Goal: Task Accomplishment & Management: Complete application form

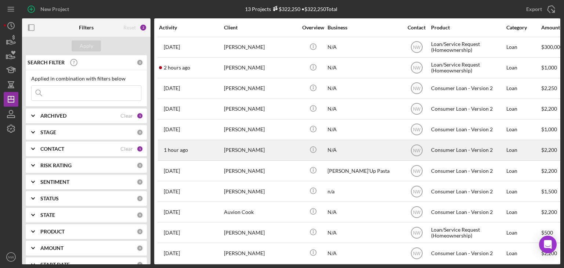
scroll to position [48, 0]
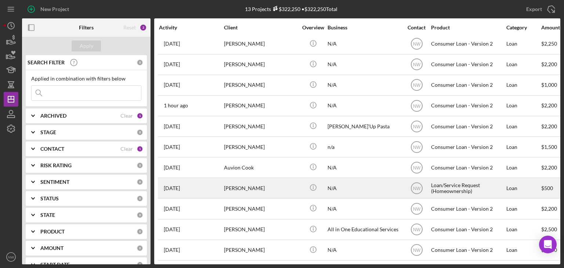
click at [238, 182] on div "[PERSON_NAME]" at bounding box center [260, 187] width 73 height 19
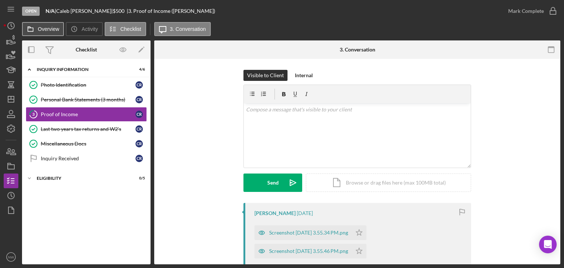
click at [36, 29] on icon at bounding box center [30, 29] width 15 height 15
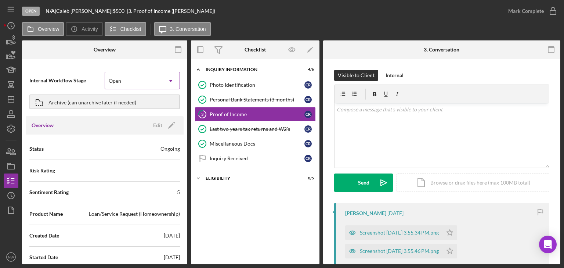
click at [164, 82] on icon "Icon/Dropdown Arrow" at bounding box center [171, 81] width 18 height 18
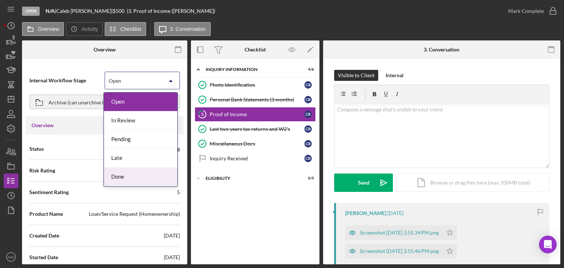
click at [134, 171] on div "Done" at bounding box center [140, 176] width 73 height 19
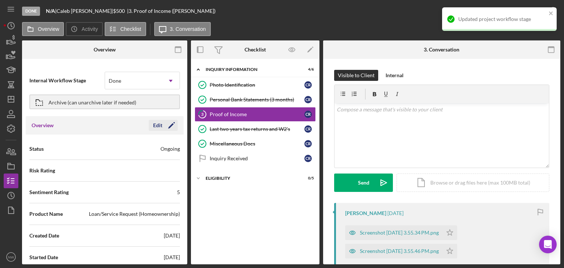
click at [171, 124] on icon "Icon/Edit" at bounding box center [171, 125] width 18 height 18
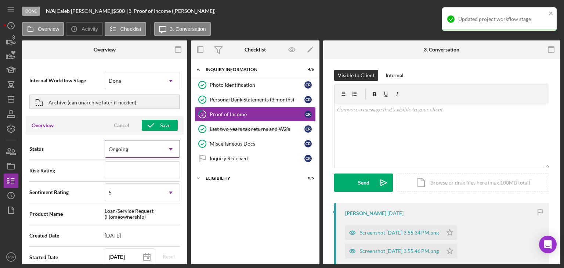
click at [149, 150] on div "Ongoing" at bounding box center [133, 149] width 57 height 17
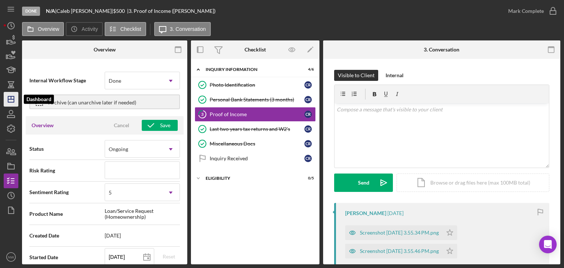
click at [12, 97] on icon "Icon/Dashboard" at bounding box center [11, 99] width 18 height 18
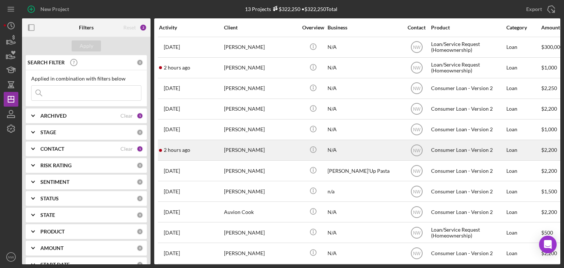
click at [225, 149] on div "[PERSON_NAME]" at bounding box center [260, 149] width 73 height 19
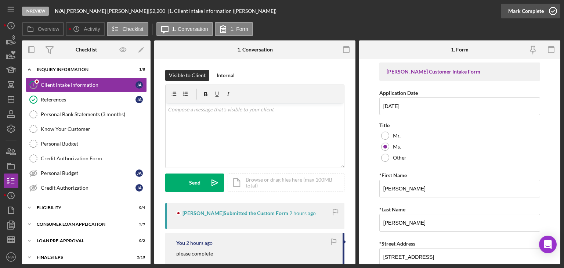
click at [553, 12] on icon "button" at bounding box center [553, 11] width 18 height 18
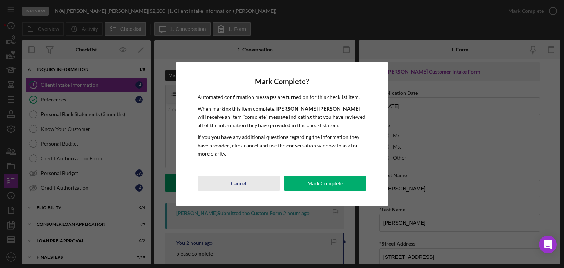
click at [287, 180] on button "Mark Complete" at bounding box center [325, 183] width 83 height 15
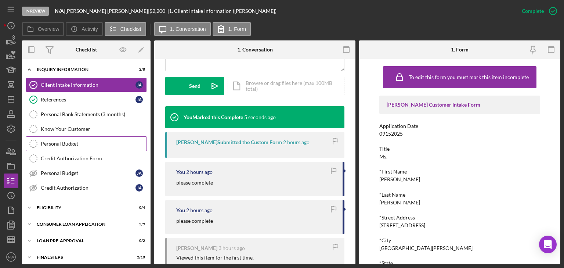
scroll to position [19, 0]
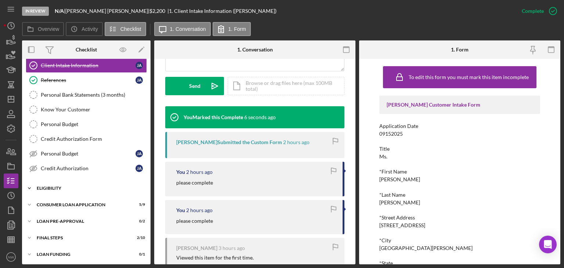
click at [31, 186] on icon "Icon/Expander" at bounding box center [29, 188] width 15 height 15
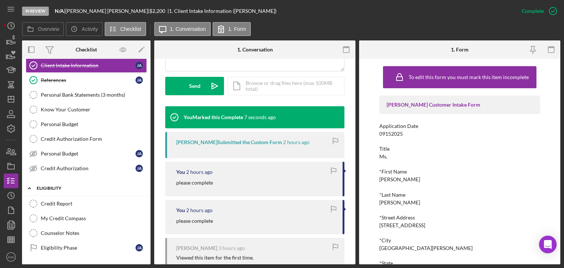
scroll to position [81, 0]
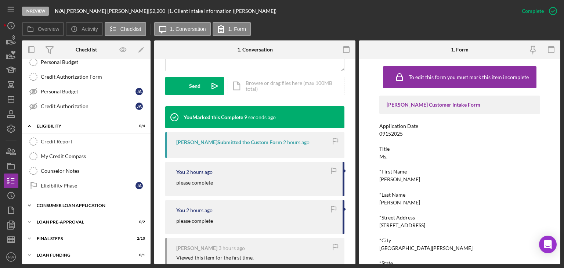
drag, startPoint x: 27, startPoint y: 206, endPoint x: 60, endPoint y: 203, distance: 33.2
click at [28, 206] on icon "Icon/Expander" at bounding box center [29, 205] width 15 height 15
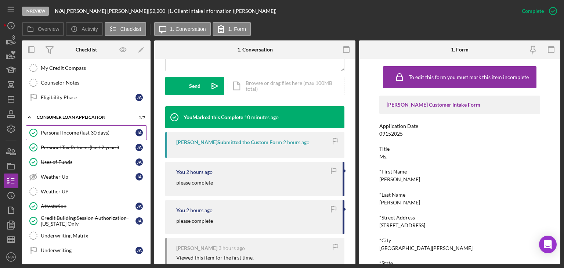
scroll to position [216, 0]
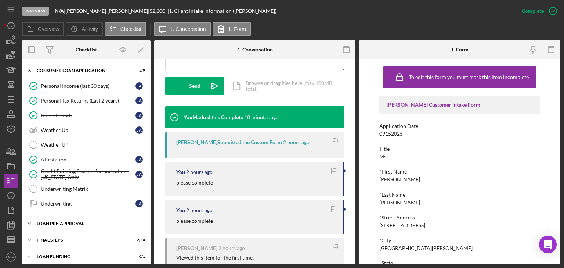
click at [32, 218] on icon "Icon/Expander" at bounding box center [29, 223] width 15 height 15
click at [50, 200] on div "Underwriting" at bounding box center [88, 203] width 95 height 6
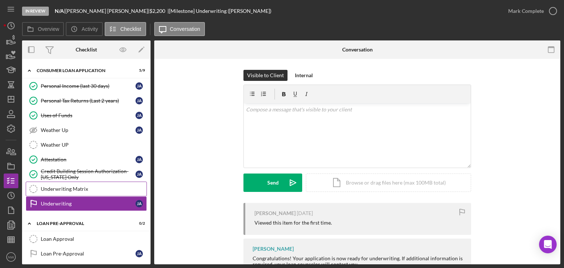
click at [54, 187] on div "Underwriting Matrix" at bounding box center [94, 189] width 106 height 6
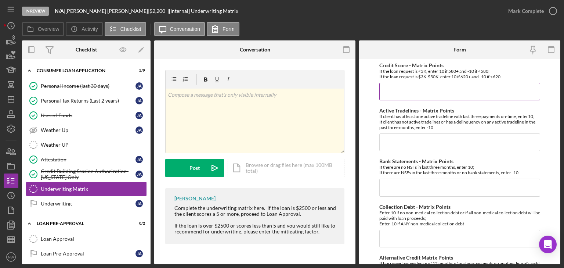
click at [419, 91] on input "Credit Score - Matrix Points" at bounding box center [459, 92] width 161 height 18
type input "-10"
click at [435, 145] on input "Active Tradelines - Matrix Points" at bounding box center [459, 142] width 161 height 18
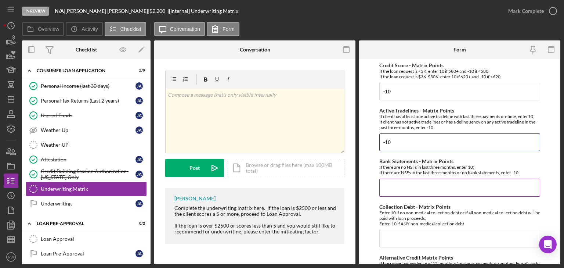
type input "-10"
click at [412, 180] on input "Bank Statements - Matrix Points" at bounding box center [459, 187] width 161 height 18
type input "-"
type input "10"
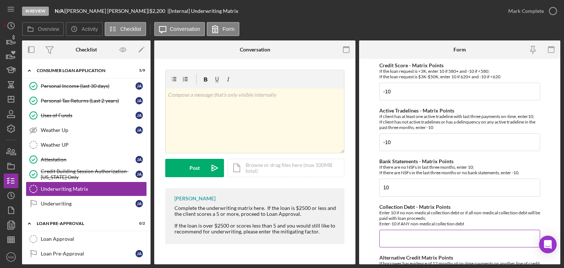
drag, startPoint x: 408, startPoint y: 235, endPoint x: 344, endPoint y: 248, distance: 66.2
click at [408, 235] on input "Collection Debt - Matrix Points" at bounding box center [459, 238] width 161 height 18
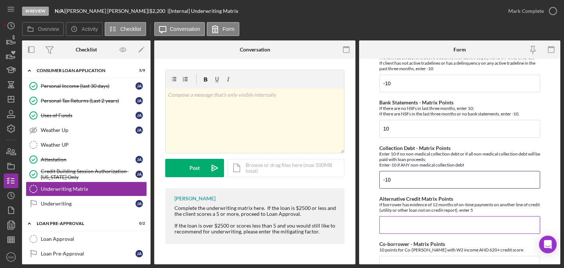
type input "-10"
click at [385, 219] on input "Alternative Credit Matrix Points" at bounding box center [459, 225] width 161 height 18
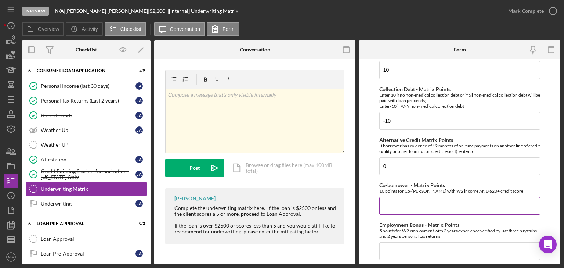
click at [398, 206] on input "Co-borrower - Matrix Points" at bounding box center [459, 206] width 161 height 18
drag, startPoint x: 399, startPoint y: 165, endPoint x: 370, endPoint y: 164, distance: 29.4
click at [365, 163] on form "Credit Score - Matrix Points If the loan request is <3K, enter 10 if 580+ and -…" at bounding box center [459, 161] width 201 height 205
type input "10"
click at [446, 203] on input "Co-borrower - Matrix Points" at bounding box center [459, 206] width 161 height 18
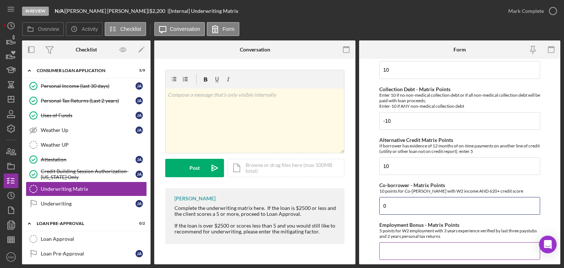
type input "0"
click at [404, 252] on input "Employment Bonus - Matrix Points" at bounding box center [459, 251] width 161 height 18
type input "5"
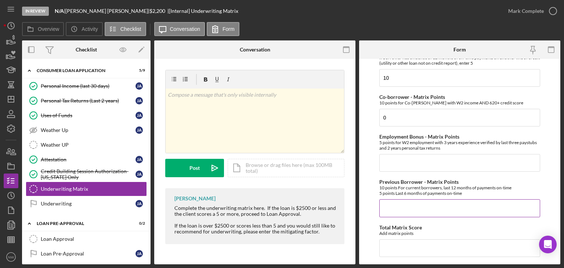
click at [384, 207] on input "Previous Borrower - Matrix Points" at bounding box center [459, 208] width 161 height 18
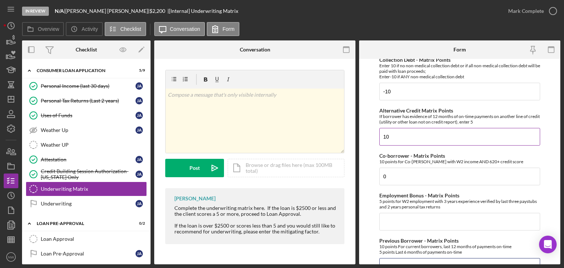
type input "10"
drag, startPoint x: 415, startPoint y: 138, endPoint x: 345, endPoint y: 133, distance: 69.9
click at [345, 133] on div "Overview Internal Workflow Stage In Review Icon/Dropdown Arrow Archive (can una…" at bounding box center [291, 152] width 538 height 224
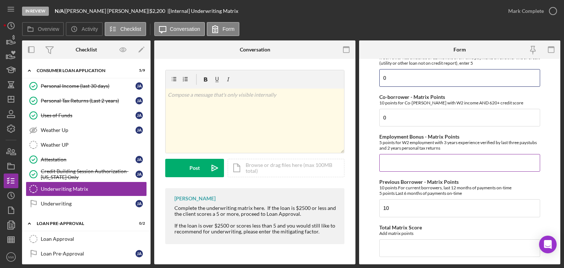
type input "0"
click at [413, 157] on input "Employment Bonus - Matrix Points" at bounding box center [459, 163] width 161 height 18
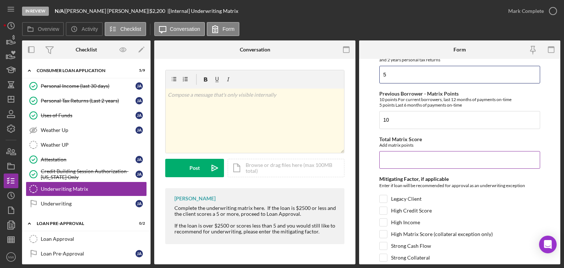
type input "5"
click at [413, 156] on input "Total Matrix Score" at bounding box center [459, 160] width 161 height 18
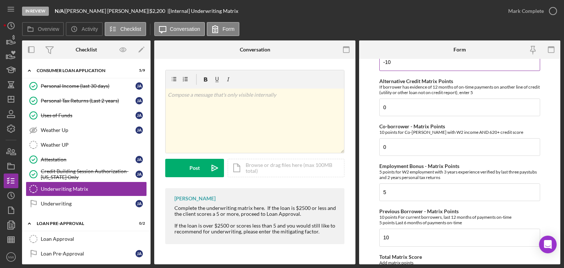
scroll to position [206, 0]
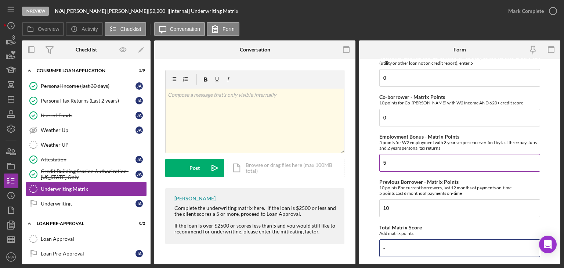
type input "-"
drag, startPoint x: 421, startPoint y: 166, endPoint x: 400, endPoint y: 154, distance: 24.4
click at [419, 166] on input "5" at bounding box center [459, 163] width 161 height 18
type input "0"
click at [407, 246] on input "-" at bounding box center [459, 248] width 161 height 18
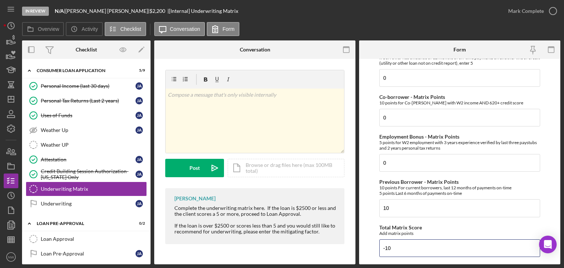
scroll to position [294, 0]
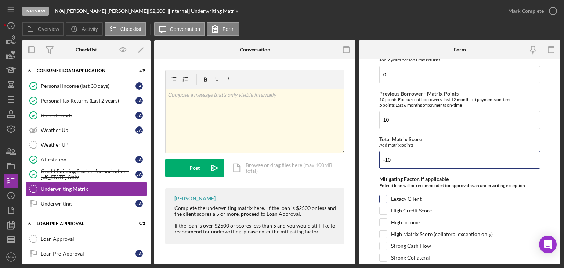
type input "-10"
click at [384, 198] on input "Legacy Client" at bounding box center [382, 198] width 7 height 7
checkbox input "true"
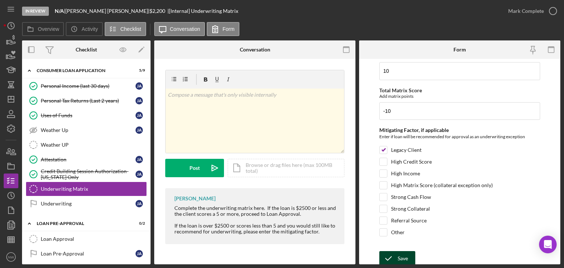
click at [390, 251] on icon "submit" at bounding box center [388, 258] width 18 height 18
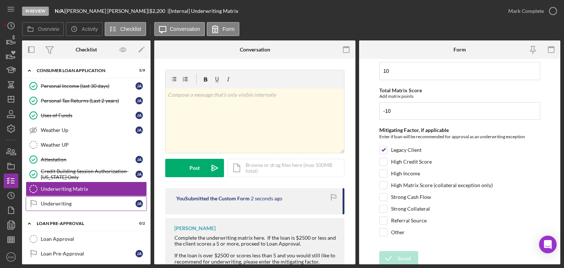
click at [83, 200] on div "Underwriting" at bounding box center [88, 203] width 95 height 6
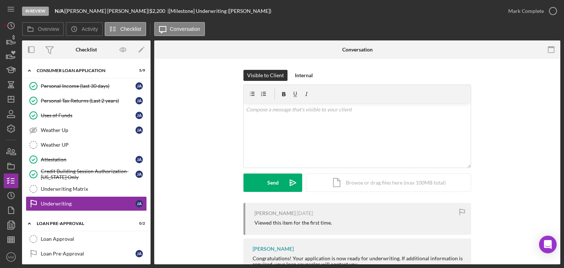
scroll to position [45, 0]
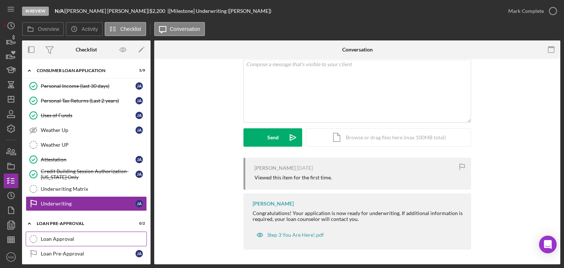
click at [97, 236] on div "Loan Approval" at bounding box center [94, 239] width 106 height 6
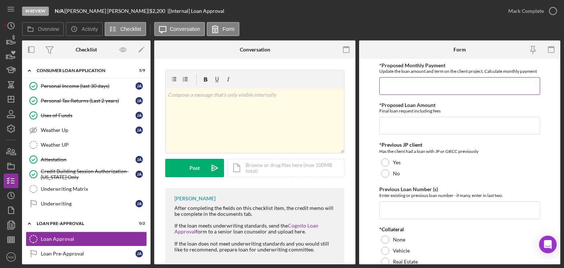
click at [393, 87] on input "*Proposed Monthly Payment" at bounding box center [459, 86] width 161 height 18
type input "$80.00"
drag, startPoint x: 386, startPoint y: 126, endPoint x: 380, endPoint y: 129, distance: 7.6
click at [385, 127] on input "*Proposed Loan Amount" at bounding box center [459, 126] width 161 height 18
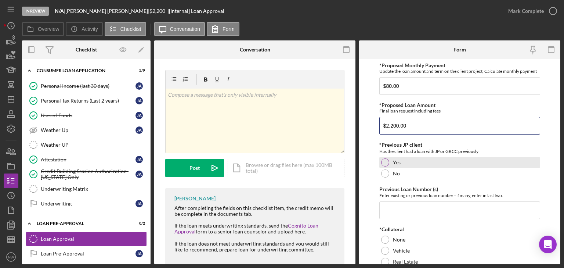
type input "$2,200.00"
click at [385, 160] on div at bounding box center [385, 162] width 8 height 8
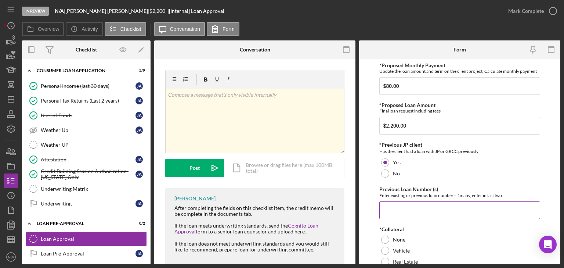
click at [442, 208] on input "Previous Loan Number (s)" at bounding box center [459, 210] width 161 height 18
paste input "10026"
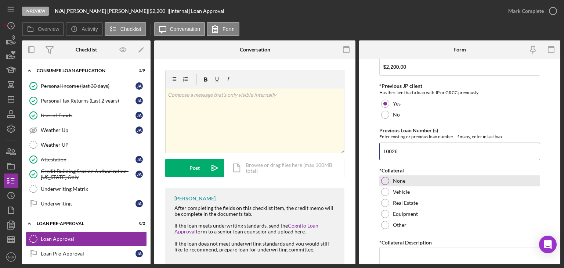
type input "10026"
click at [384, 180] on div at bounding box center [385, 181] width 8 height 8
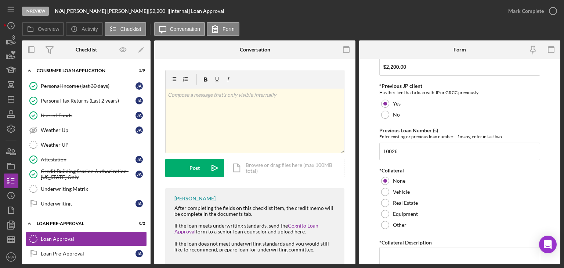
scroll to position [117, 0]
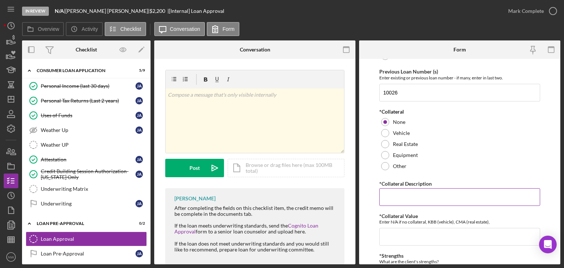
click at [386, 201] on input "*Collateral Description" at bounding box center [459, 197] width 161 height 18
type input "n/a"
click at [398, 236] on input "*Collateral Value" at bounding box center [459, 237] width 161 height 18
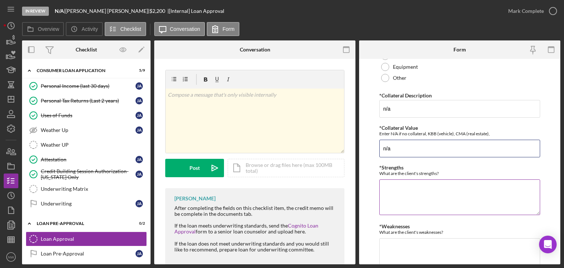
type input "n/a"
click at [392, 188] on textarea "*Strengths" at bounding box center [459, 196] width 161 height 35
type textarea "previous client"
click at [392, 240] on textarea "*Weaknesses" at bounding box center [459, 255] width 161 height 35
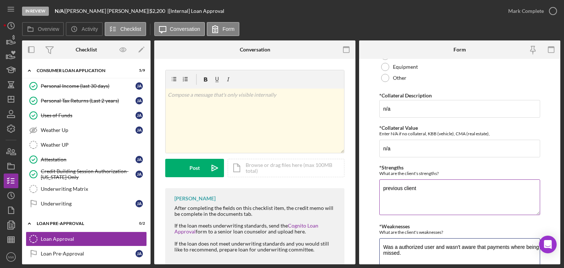
scroll to position [281, 0]
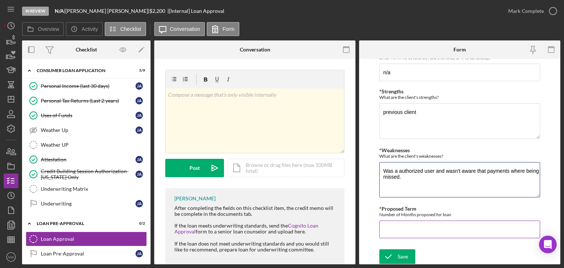
type textarea "Was a authorized user and wasn't aware that payments where being missed."
click at [400, 224] on input "*Proposed Term" at bounding box center [459, 229] width 161 height 18
type input "36"
click at [388, 251] on icon "submit" at bounding box center [388, 256] width 18 height 18
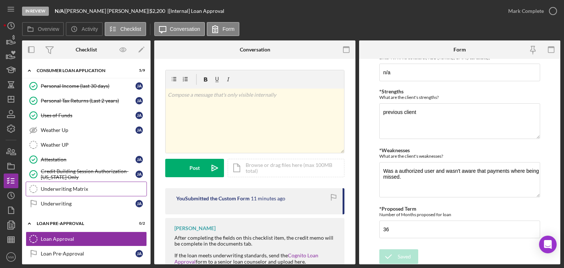
click at [82, 186] on div "Underwriting Matrix" at bounding box center [94, 189] width 106 height 6
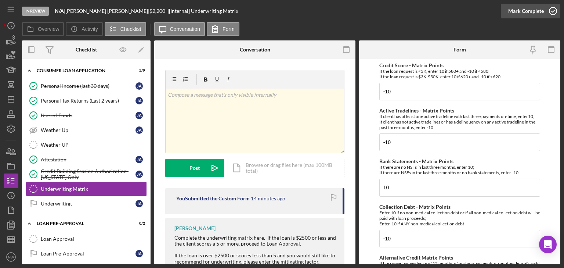
click at [555, 12] on icon "button" at bounding box center [553, 11] width 18 height 18
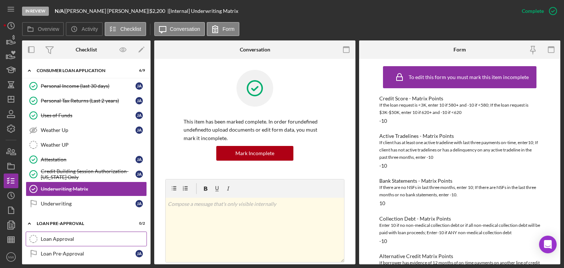
click at [84, 236] on div "Loan Approval" at bounding box center [94, 239] width 106 height 6
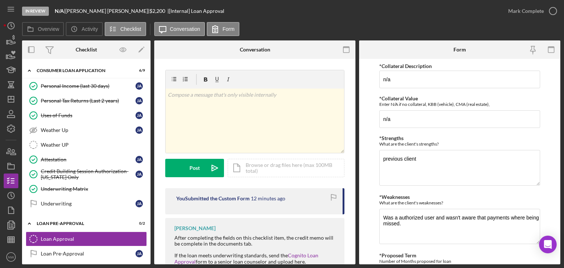
scroll to position [281, 0]
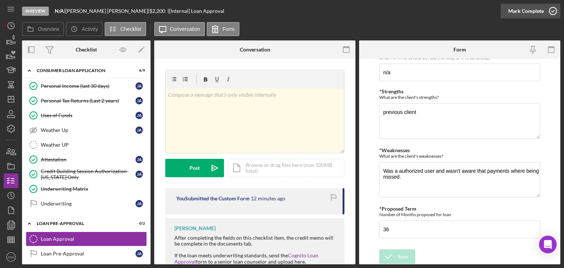
click at [552, 13] on icon "button" at bounding box center [553, 11] width 18 height 18
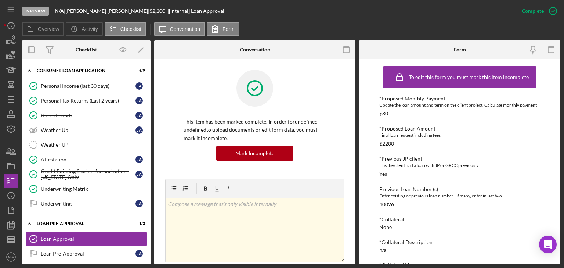
scroll to position [88, 0]
